Goal: Transaction & Acquisition: Purchase product/service

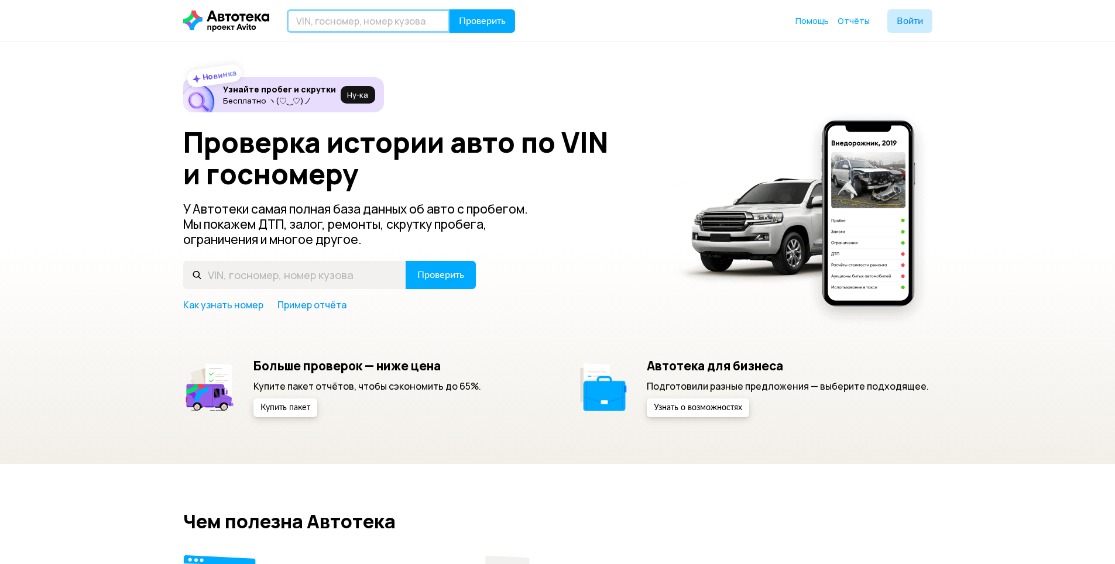
click at [394, 22] on input "text" at bounding box center [368, 20] width 163 height 23
paste input "[US_VEHICLE_IDENTIFICATION_NUMBER]"
type input "4T1BE32K12U640672"
click at [508, 19] on button "Проверить" at bounding box center [482, 20] width 66 height 23
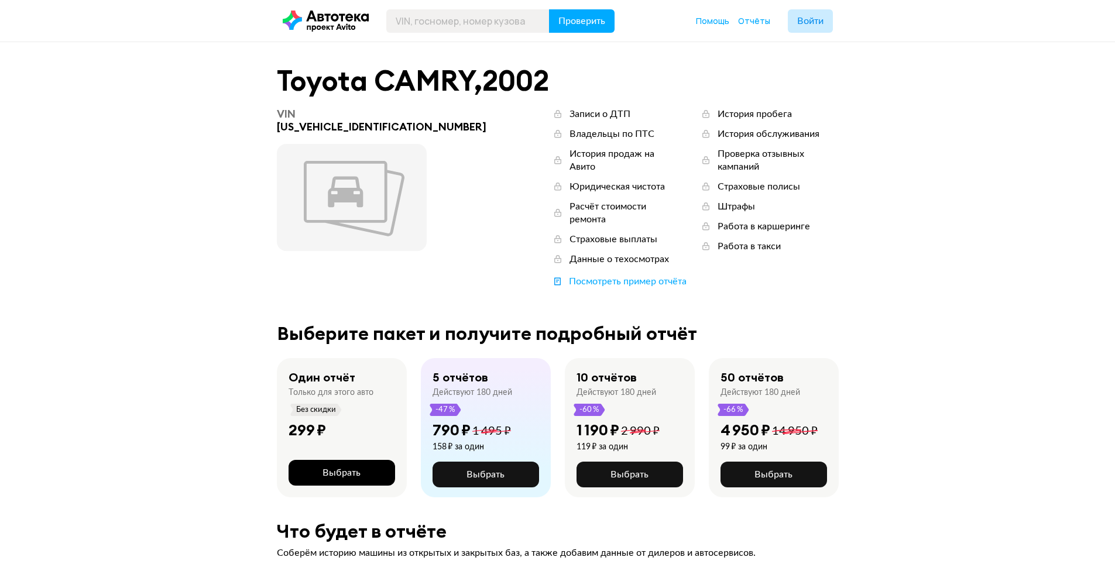
click at [337, 468] on span "Выбрать" at bounding box center [341, 472] width 38 height 9
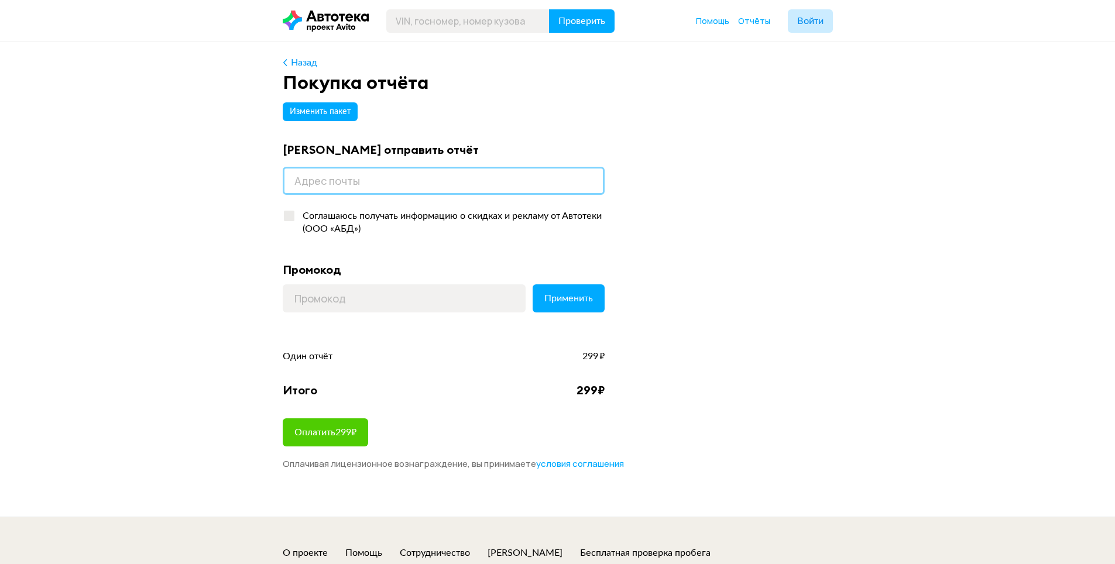
click at [366, 174] on input "email" at bounding box center [444, 181] width 322 height 28
type input "[EMAIL_ADDRESS][DOMAIN_NAME]"
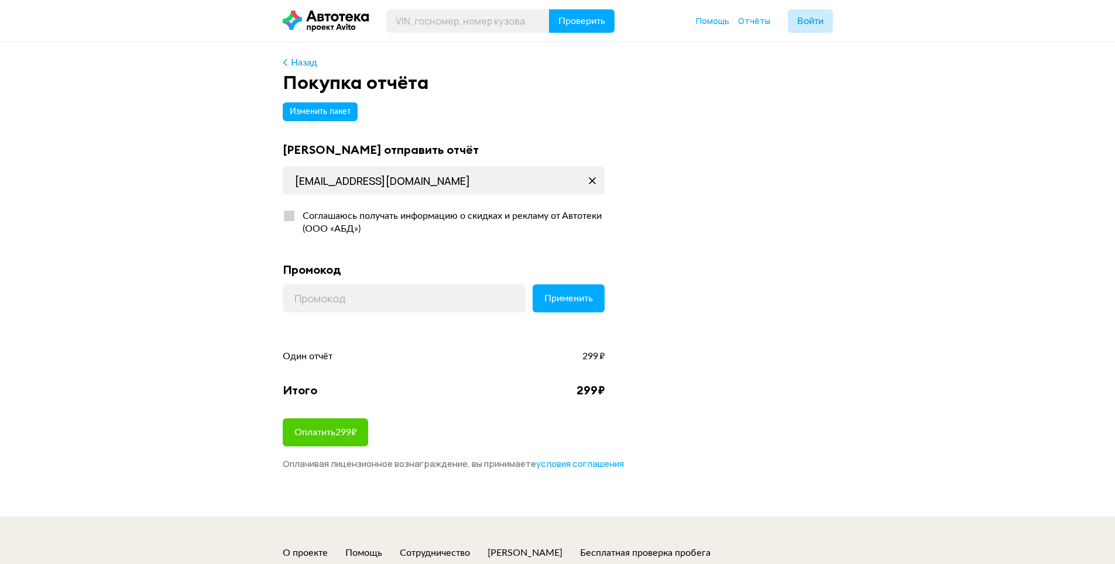
click at [308, 219] on div "Соглашаюсь получать информацию о скидках и рекламу от Автотеки (ООО «АБД»)" at bounding box center [449, 222] width 309 height 26
click at [290, 217] on input "Соглашаюсь получать информацию о скидках и рекламу от Автотеки (ООО «АБД»)" at bounding box center [287, 213] width 8 height 8
click at [356, 305] on input at bounding box center [404, 298] width 243 height 28
click at [356, 226] on div "Соглашаюсь получать информацию о скидках и рекламу от Автотеки (ООО «АБД»)" at bounding box center [449, 222] width 309 height 26
click at [290, 217] on input "Соглашаюсь получать информацию о скидках и рекламу от Автотеки (ООО «АБД»)" at bounding box center [287, 213] width 8 height 8
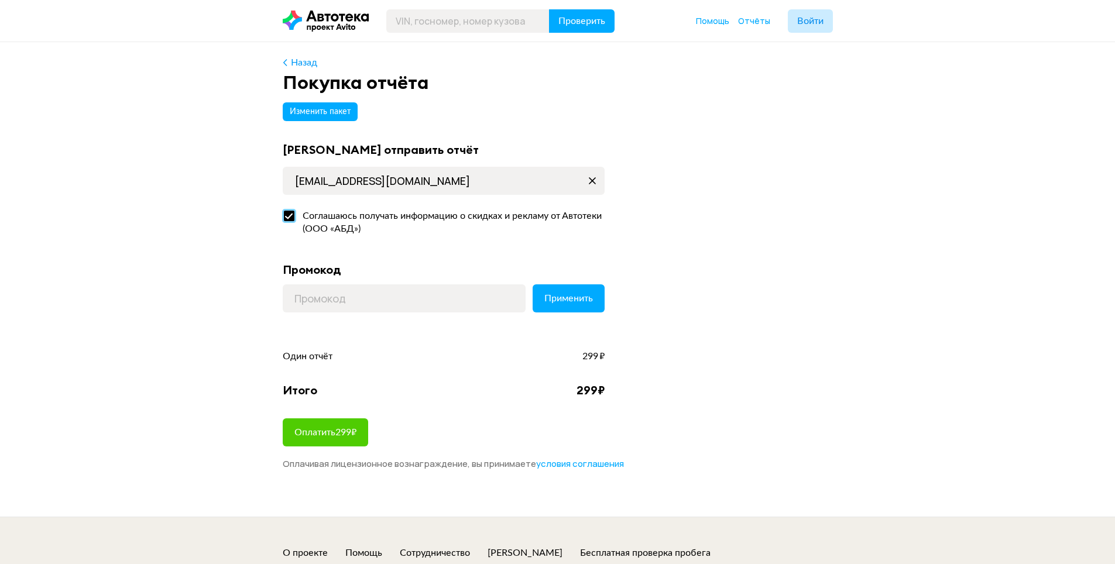
checkbox input "false"
click at [356, 295] on input at bounding box center [404, 298] width 243 height 28
click at [825, 22] on button "Войти" at bounding box center [810, 20] width 45 height 23
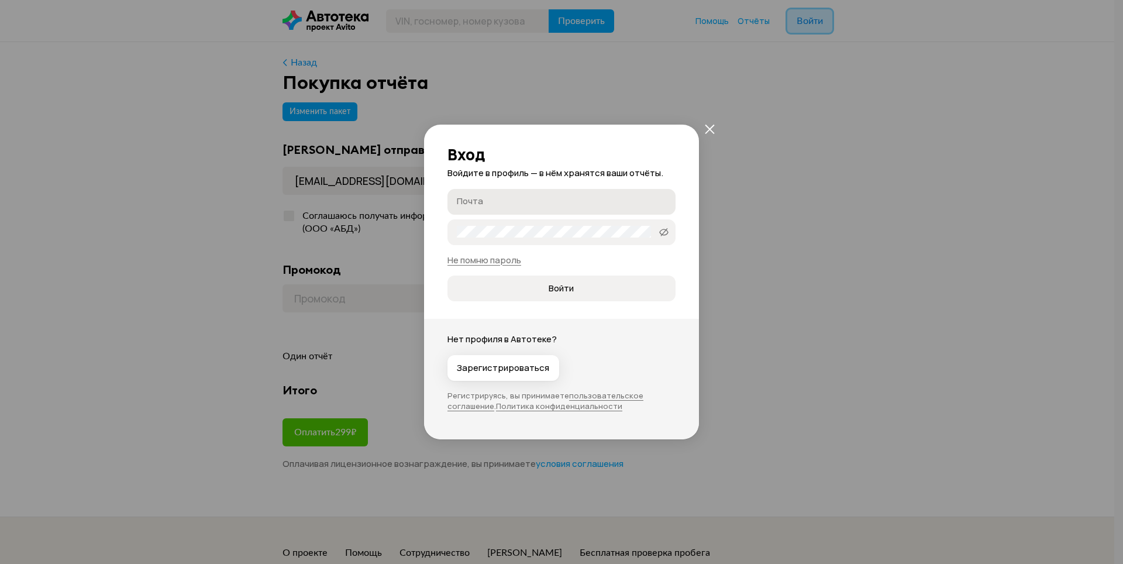
click at [473, 208] on label "Почта" at bounding box center [562, 202] width 228 height 26
click at [473, 207] on input "Почта" at bounding box center [563, 201] width 213 height 12
click at [503, 374] on button "Зарегистрироваться" at bounding box center [504, 368] width 112 height 26
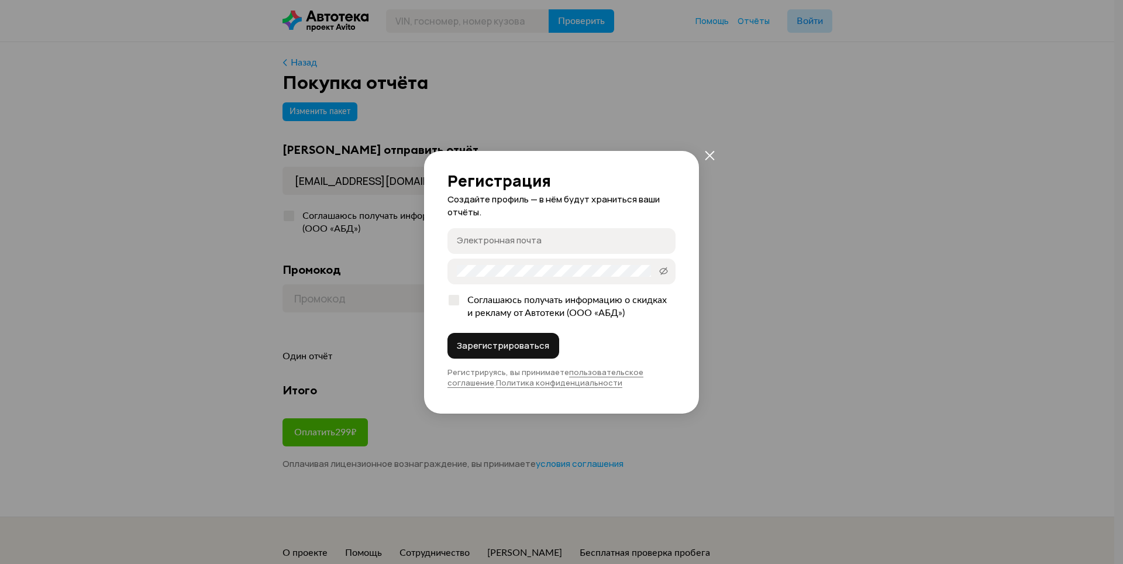
click at [520, 241] on input "Электронная почта" at bounding box center [563, 241] width 213 height 12
type input "[EMAIL_ADDRESS][DOMAIN_NAME]"
click at [524, 302] on div "Соглашаюсь получать информацию о скидках и рекламу от Автотеки (ООО «АБД»)" at bounding box center [567, 307] width 215 height 26
click at [455, 301] on input "Соглашаюсь получать информацию о скидках и рекламу от Автотеки (ООО «АБД»)" at bounding box center [452, 298] width 8 height 8
click at [524, 300] on div "Соглашаюсь получать информацию о скидках и рекламу от Автотеки (ООО «АБД»)" at bounding box center [567, 307] width 215 height 26
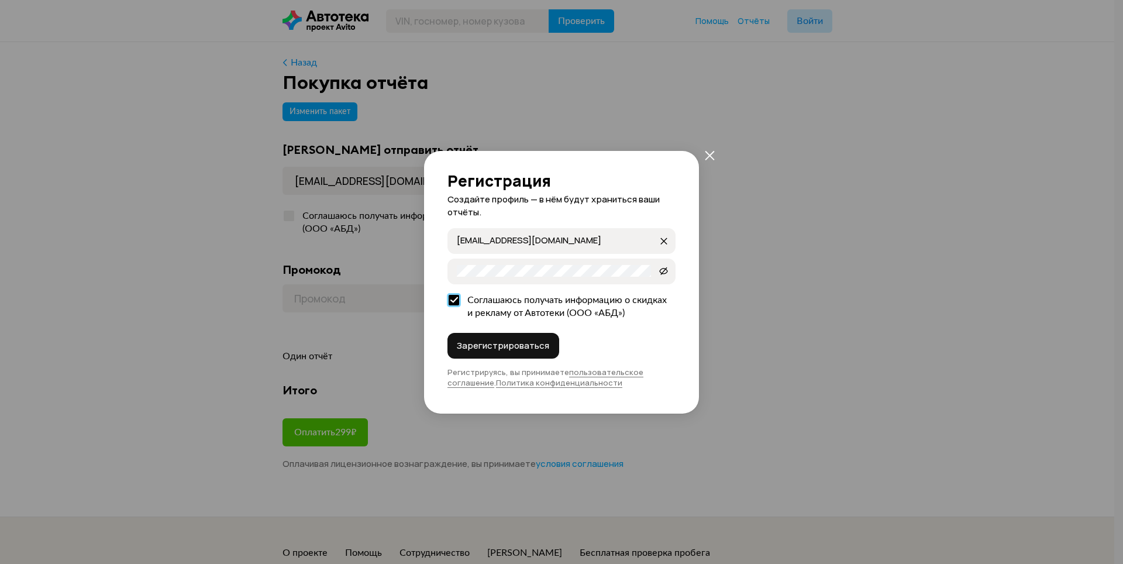
click at [455, 300] on input "Соглашаюсь получать информацию о скидках и рекламу от Автотеки (ООО «АБД»)" at bounding box center [452, 298] width 8 height 8
checkbox input "false"
click at [520, 344] on span "Зарегистрироваться" at bounding box center [503, 346] width 92 height 12
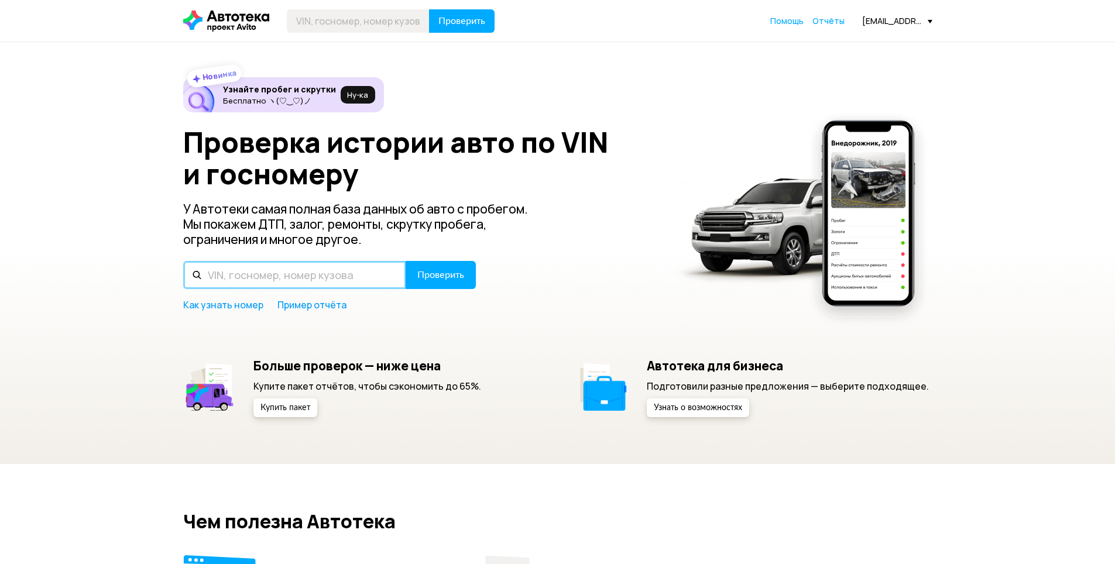
click at [319, 270] on input "text" at bounding box center [294, 275] width 223 height 28
click at [353, 95] on span "Ну‑ка" at bounding box center [357, 94] width 21 height 9
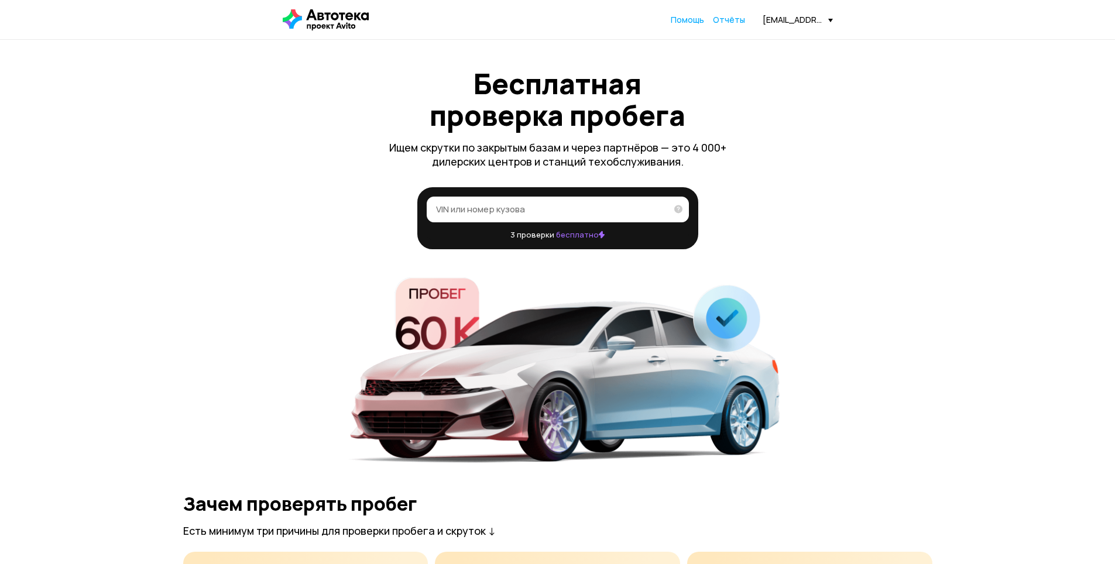
click at [527, 198] on label "VIN или номер кузова" at bounding box center [558, 210] width 262 height 26
click at [527, 203] on input "VIN или номер кузова" at bounding box center [551, 209] width 231 height 12
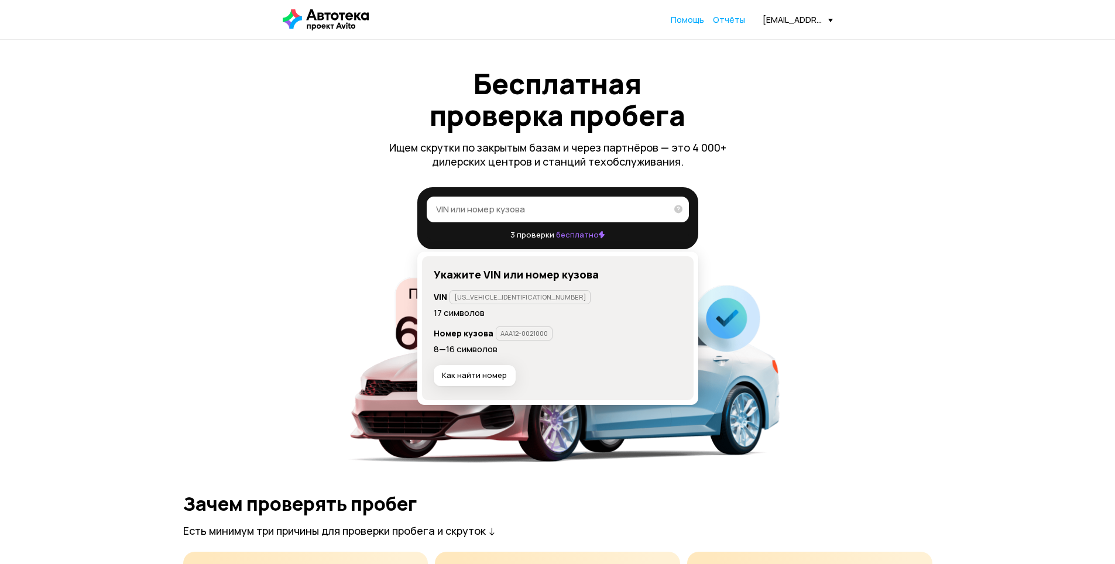
paste input "[US_VEHICLE_IDENTIFICATION_NUMBER]"
type input "[US_VEHICLE_IDENTIFICATION_NUMBER]"
click at [678, 212] on icon at bounding box center [674, 208] width 16 height 23
click at [659, 212] on input "[US_VEHICLE_IDENTIFICATION_NUMBER]" at bounding box center [548, 209] width 224 height 12
